Goal: Book appointment/travel/reservation

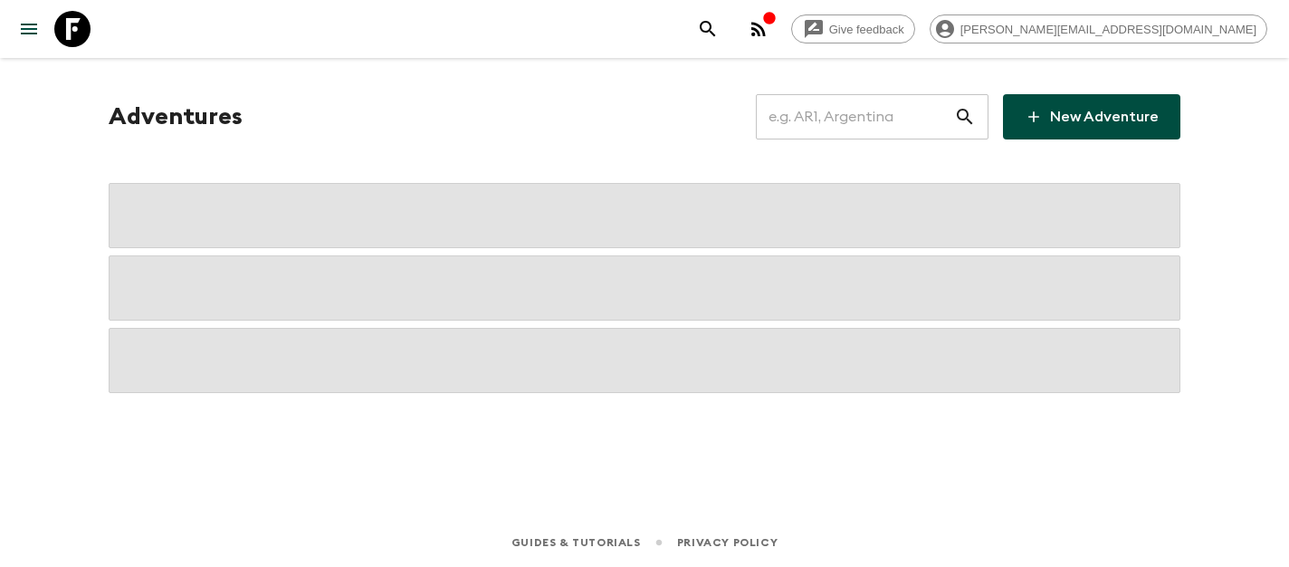
click at [904, 119] on input "text" at bounding box center [855, 116] width 198 height 51
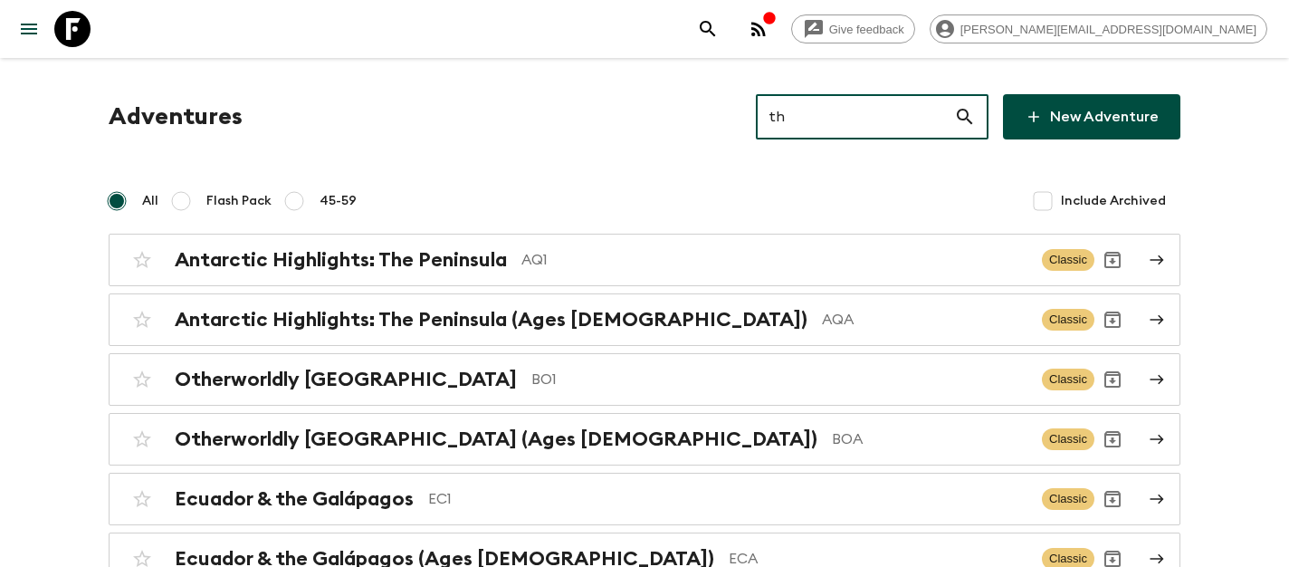
type input "th2"
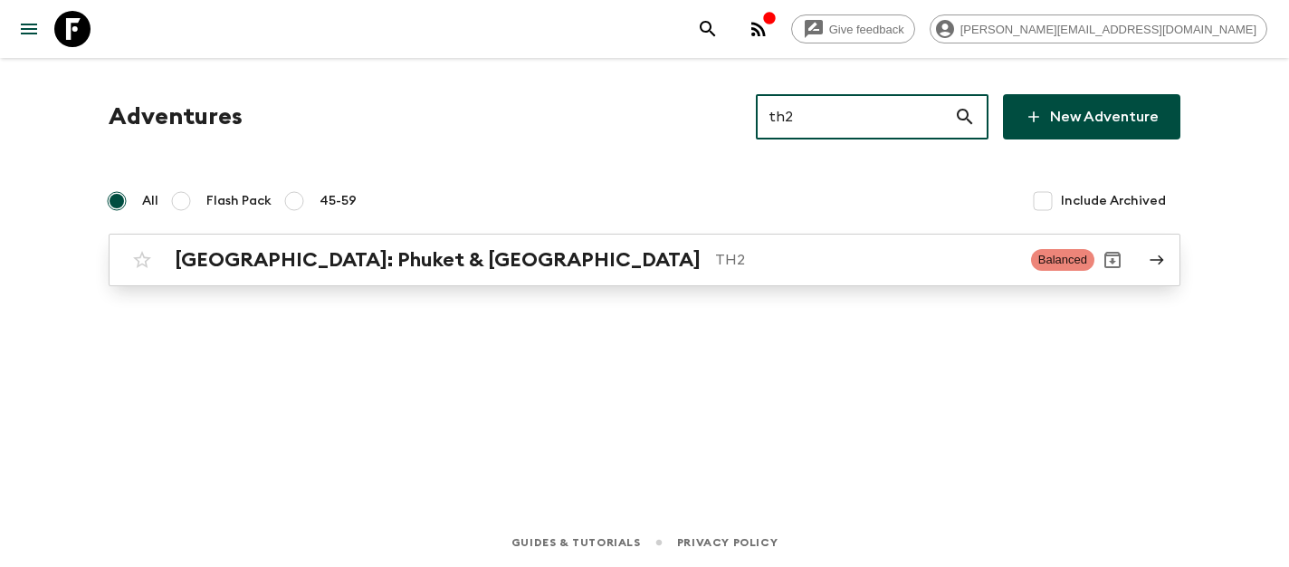
click at [221, 269] on h2 "[GEOGRAPHIC_DATA]: Phuket & [GEOGRAPHIC_DATA]" at bounding box center [438, 260] width 526 height 24
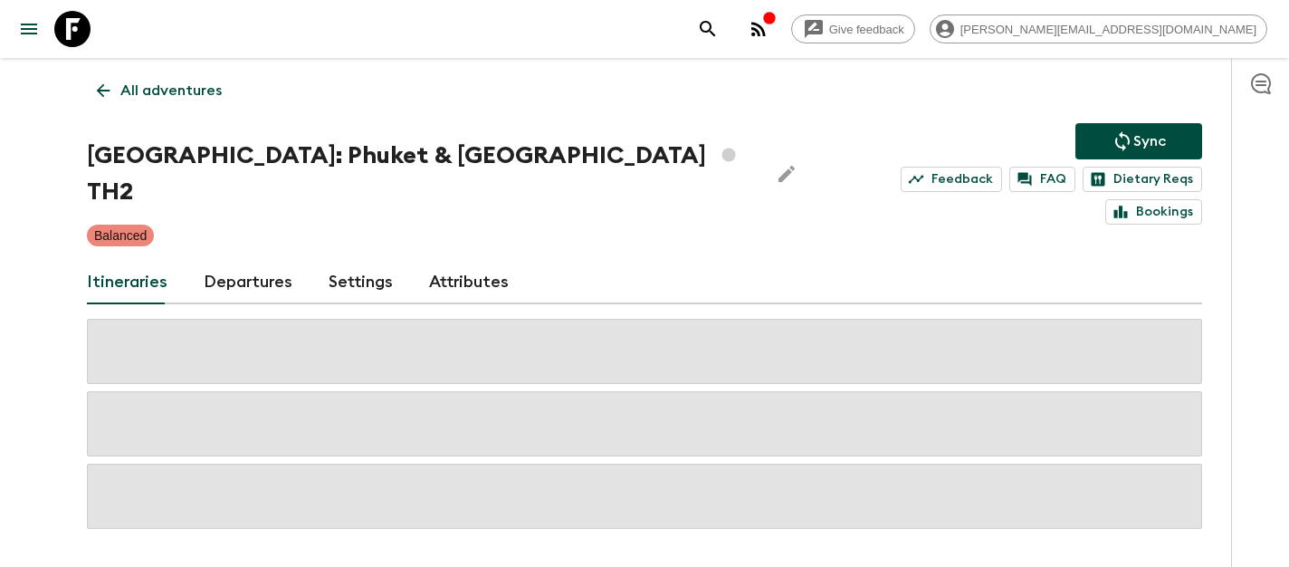
click at [222, 261] on link "Departures" at bounding box center [248, 282] width 89 height 43
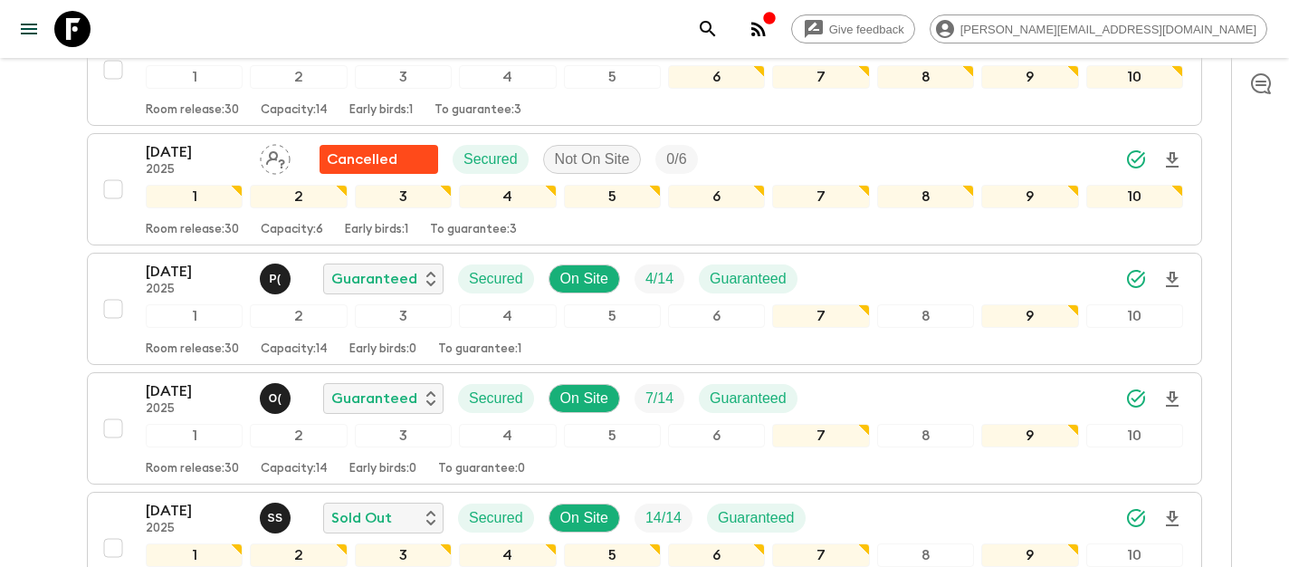
scroll to position [2596, 0]
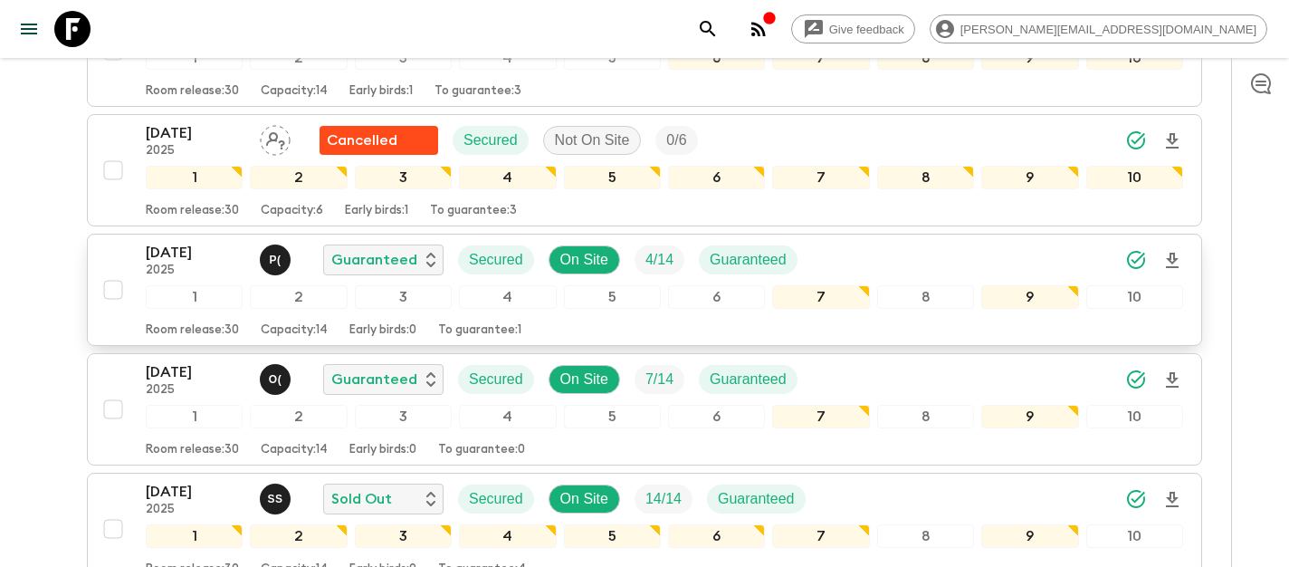
click at [180, 242] on p "[DATE]" at bounding box center [196, 253] width 100 height 22
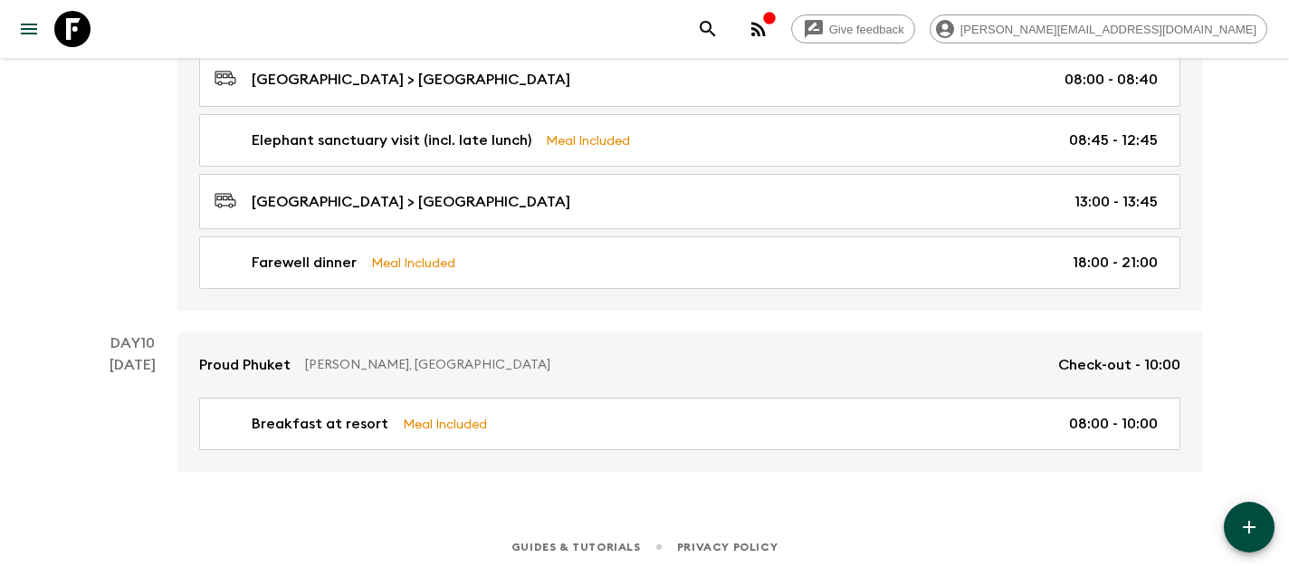
scroll to position [3387, 0]
